Goal: Check status

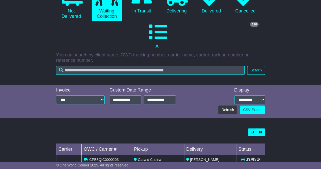
scroll to position [17, 0]
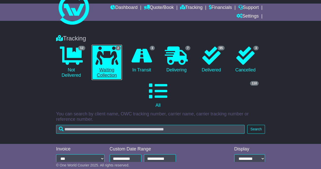
click at [108, 60] on icon at bounding box center [106, 55] width 23 height 18
click at [105, 69] on link "2 Waiting Collection" at bounding box center [107, 62] width 30 height 35
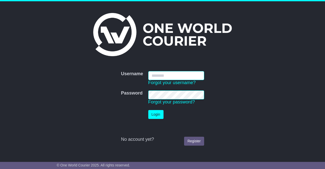
type input "**********"
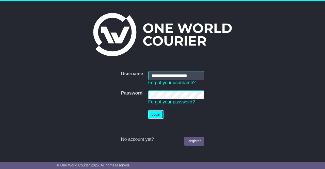
click at [154, 114] on button "Login" at bounding box center [155, 114] width 15 height 9
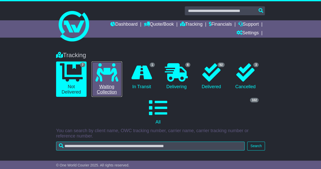
click at [105, 81] on icon at bounding box center [106, 72] width 23 height 18
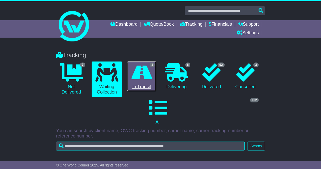
click at [142, 77] on icon at bounding box center [141, 72] width 21 height 18
